Goal: Leave review/rating

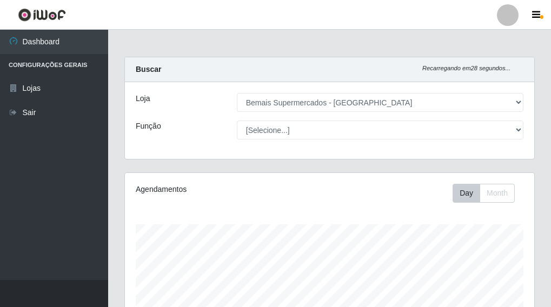
select select "249"
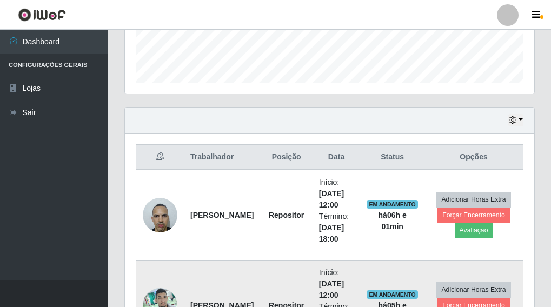
scroll to position [326, 0]
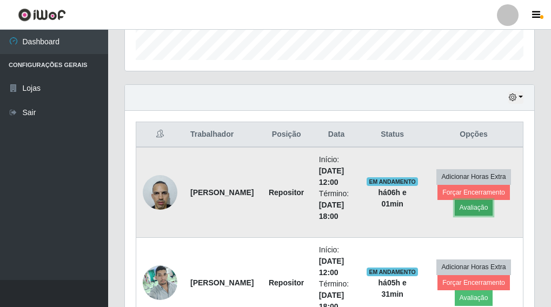
click at [473, 206] on button "Avaliação" at bounding box center [474, 207] width 38 height 15
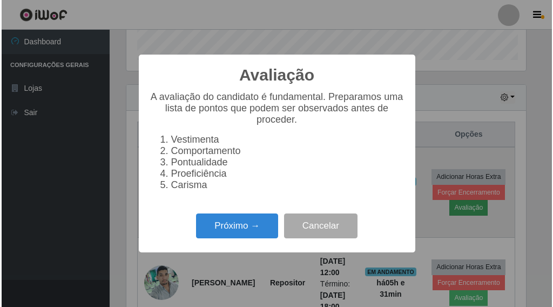
scroll to position [224, 403]
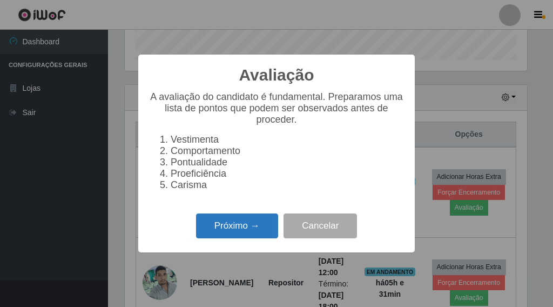
click at [250, 238] on button "Próximo →" at bounding box center [237, 226] width 82 height 25
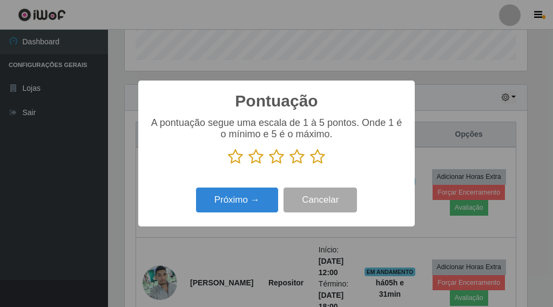
click at [317, 161] on icon at bounding box center [317, 157] width 15 height 16
click at [310, 165] on input "radio" at bounding box center [310, 165] width 0 height 0
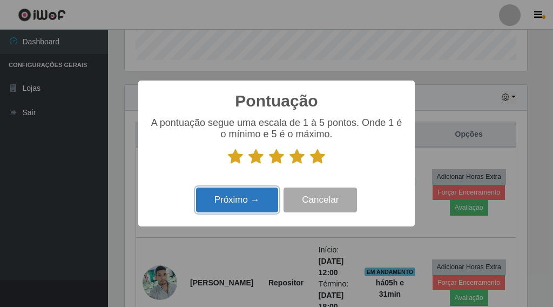
click at [257, 203] on button "Próximo →" at bounding box center [237, 200] width 82 height 25
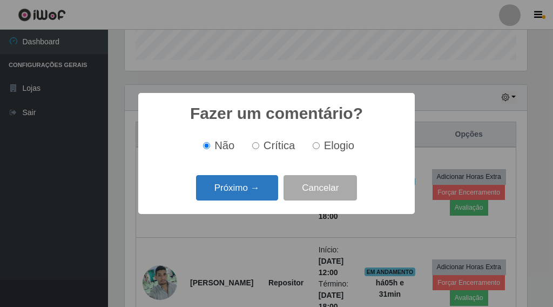
click at [263, 197] on button "Próximo →" at bounding box center [237, 187] width 82 height 25
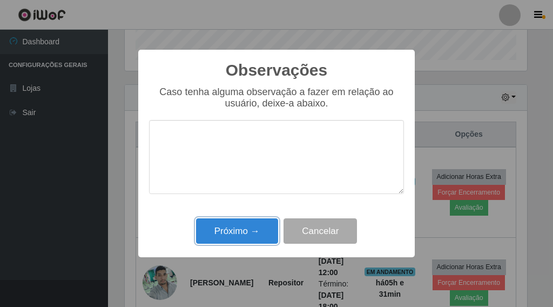
click at [244, 235] on button "Próximo →" at bounding box center [237, 230] width 82 height 25
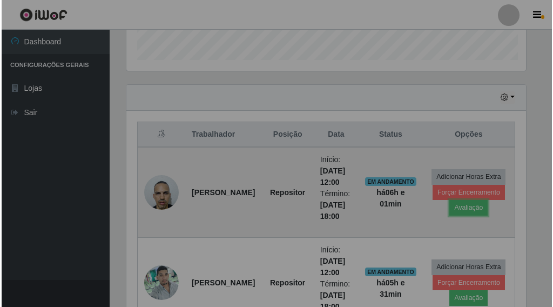
scroll to position [224, 409]
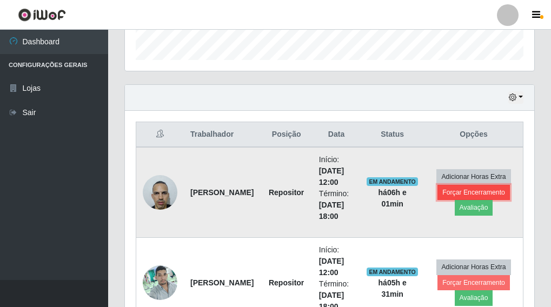
click at [486, 193] on button "Forçar Encerramento" at bounding box center [473, 192] width 72 height 15
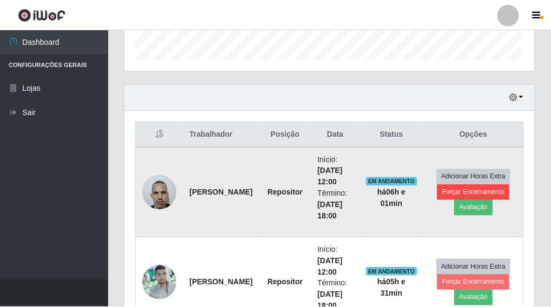
scroll to position [224, 403]
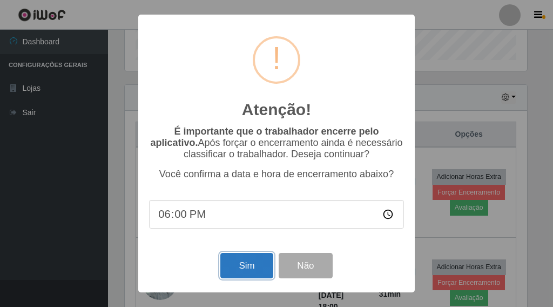
click at [261, 276] on button "Sim" at bounding box center [247, 265] width 52 height 25
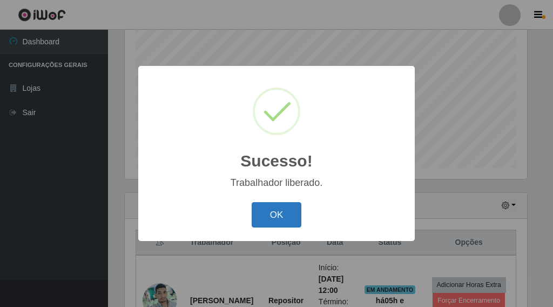
click at [267, 222] on button "OK" at bounding box center [277, 214] width 50 height 25
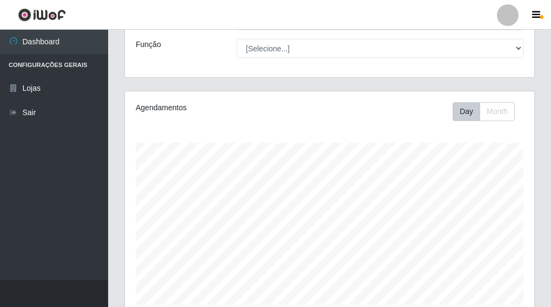
scroll to position [75, 0]
